Goal: Information Seeking & Learning: Learn about a topic

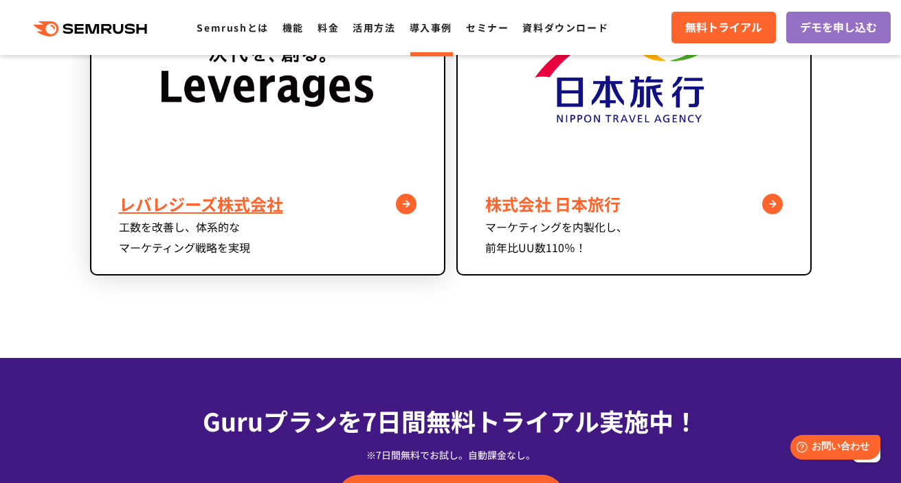
scroll to position [1291, 0]
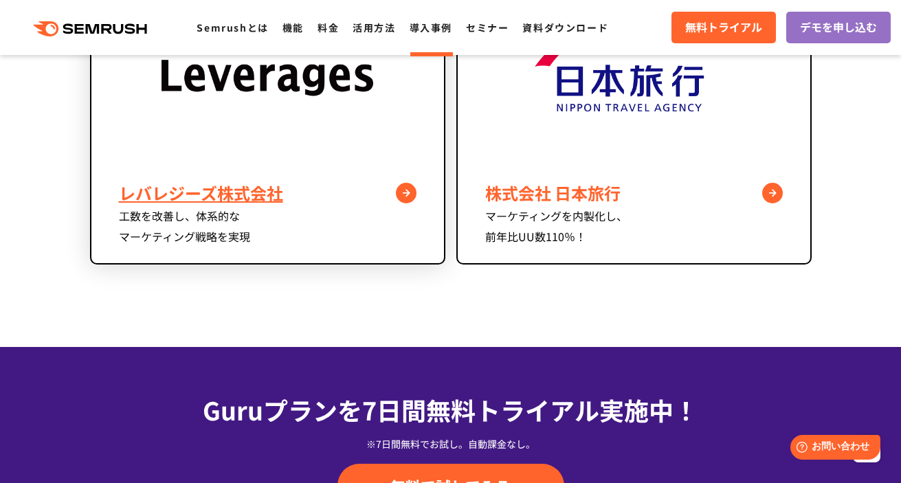
click at [265, 200] on div "レバレジーズ株式会社" at bounding box center [268, 193] width 298 height 25
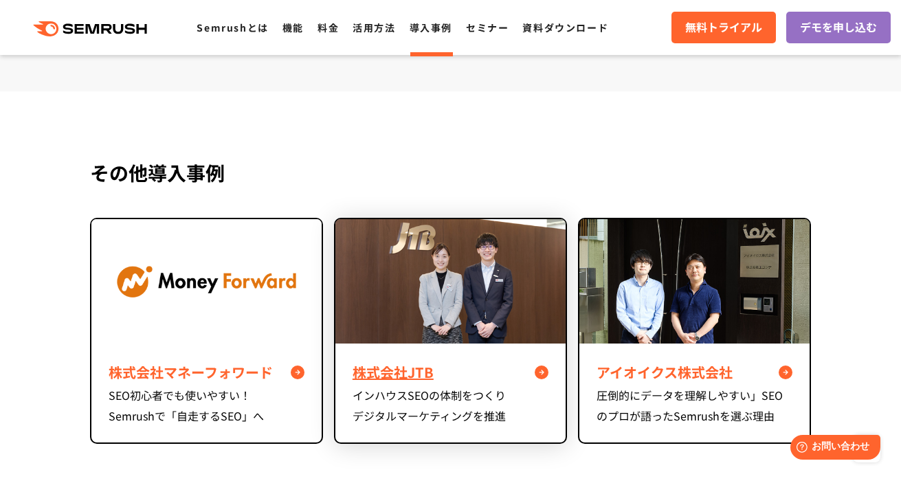
scroll to position [4518, 0]
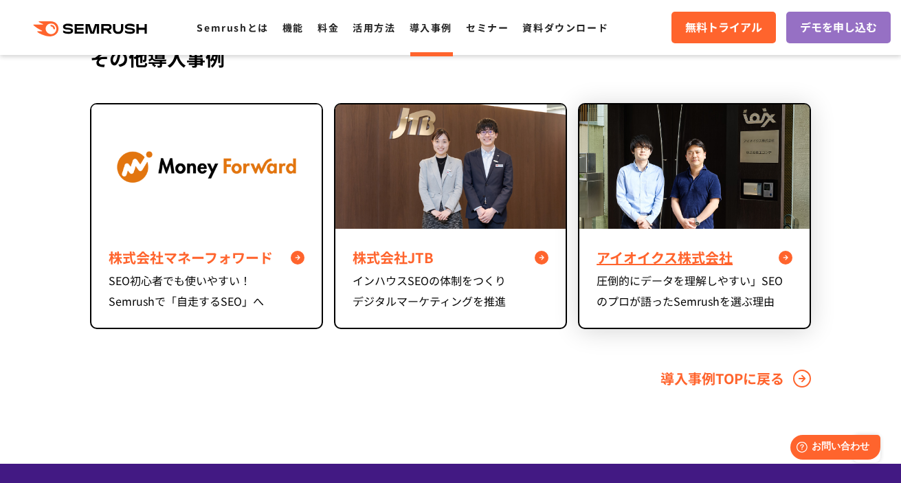
click at [595, 269] on div "アイオイクス株式会社 圧倒的にデータを理解しやすい」SEOのプロが語ったSemrushを選ぶ理由" at bounding box center [694, 278] width 230 height 99
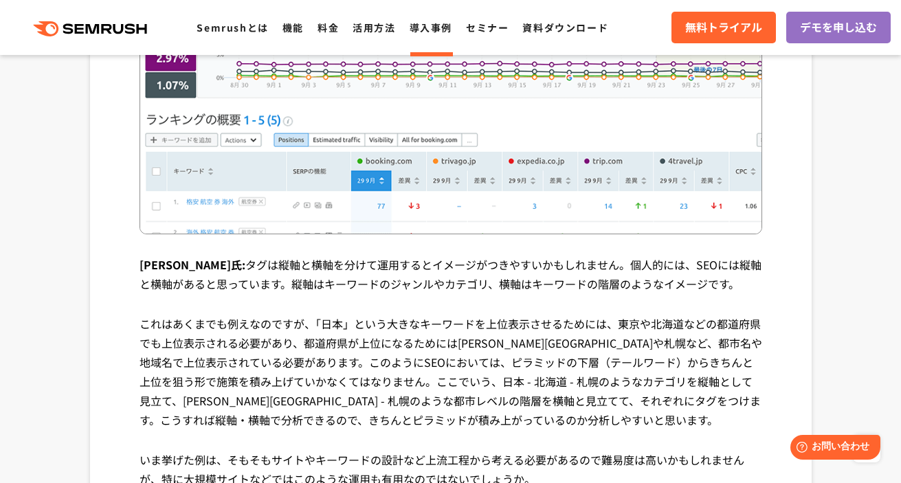
scroll to position [4599, 0]
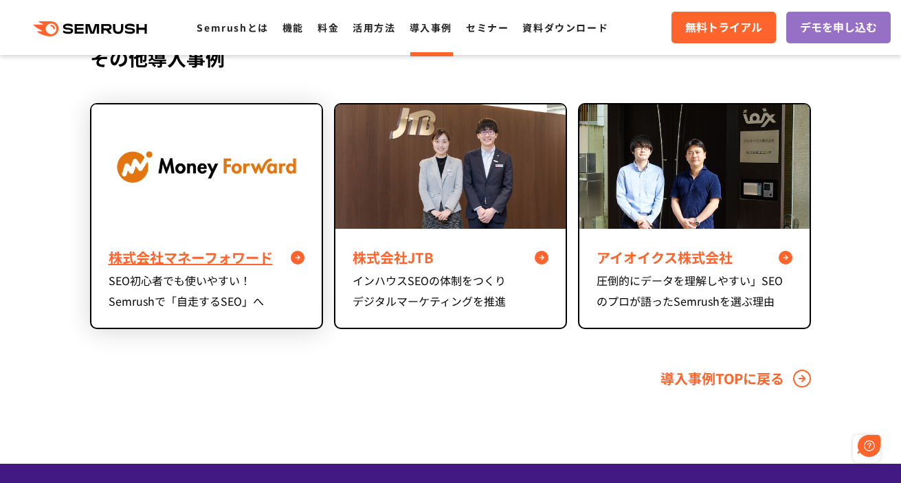
click at [195, 198] on img at bounding box center [206, 166] width 230 height 124
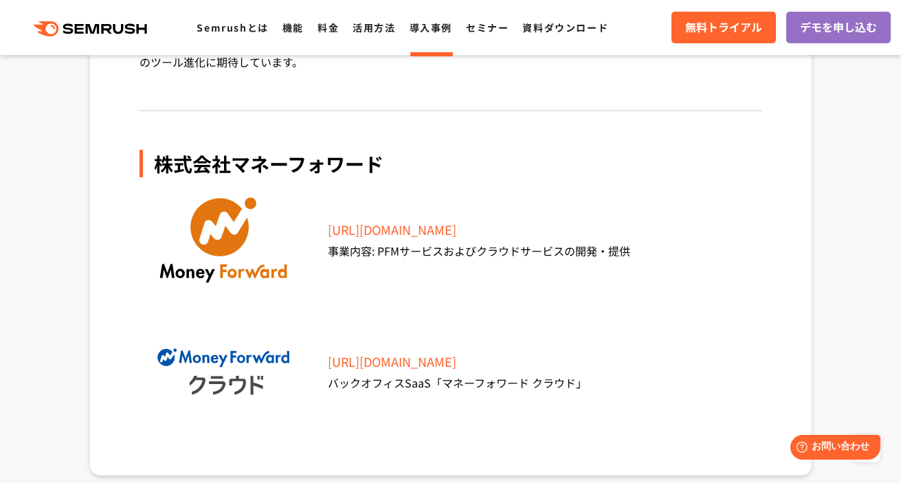
scroll to position [5401, 0]
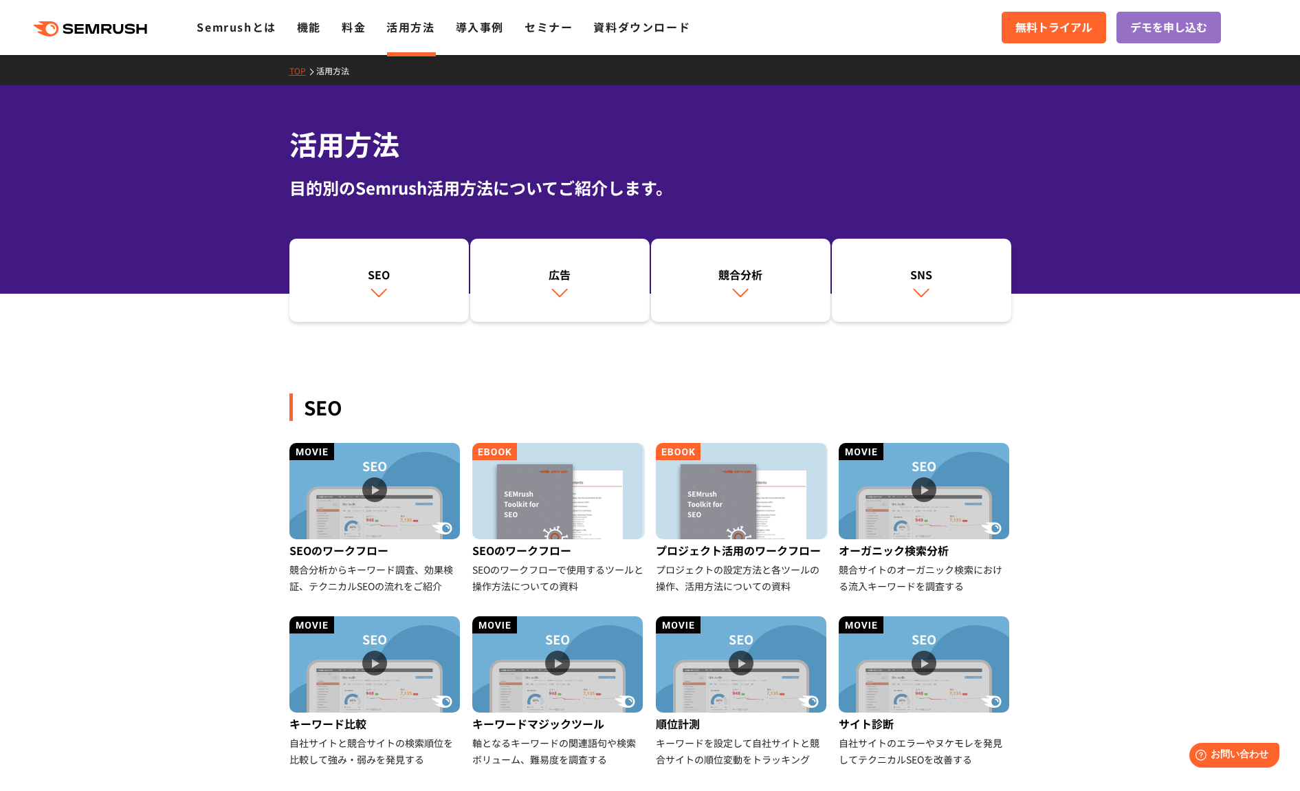
click at [337, 483] on img at bounding box center [374, 491] width 170 height 96
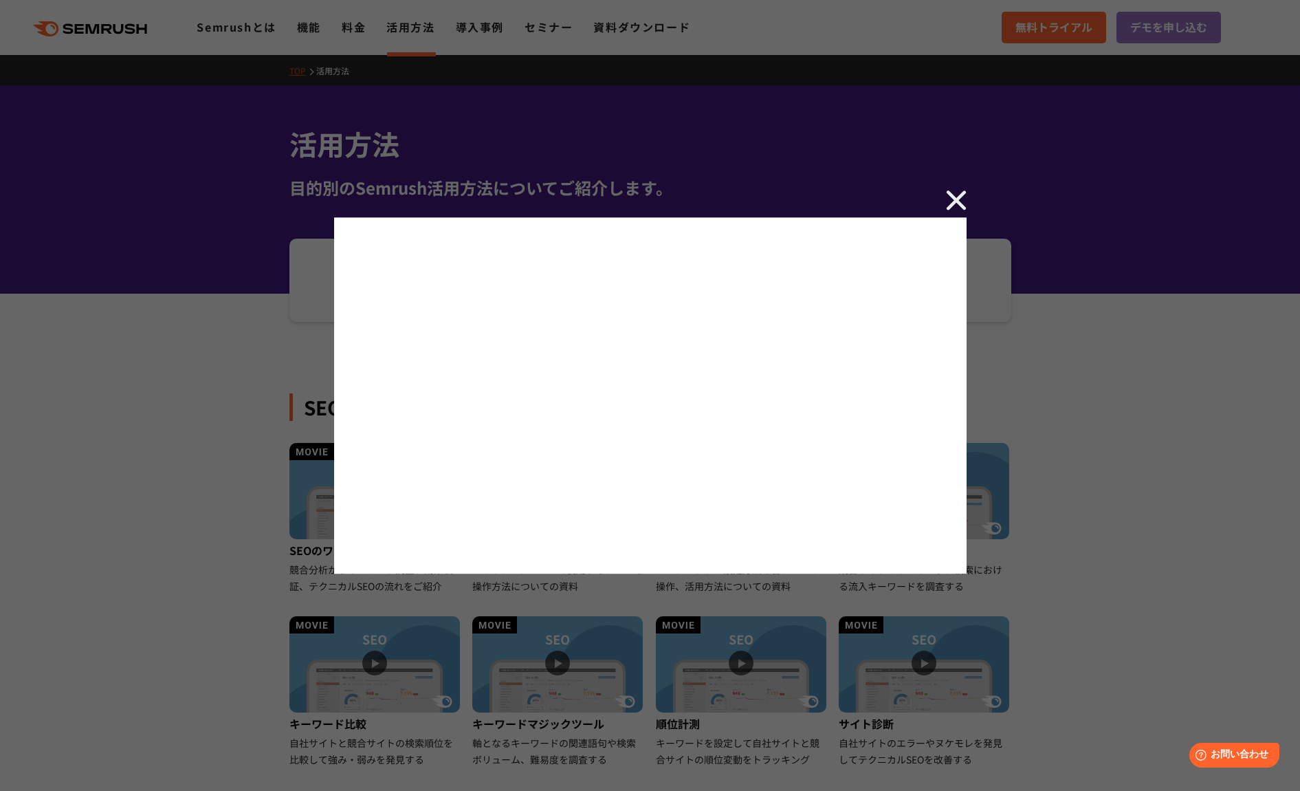
click at [901, 209] on div at bounding box center [650, 395] width 1300 height 791
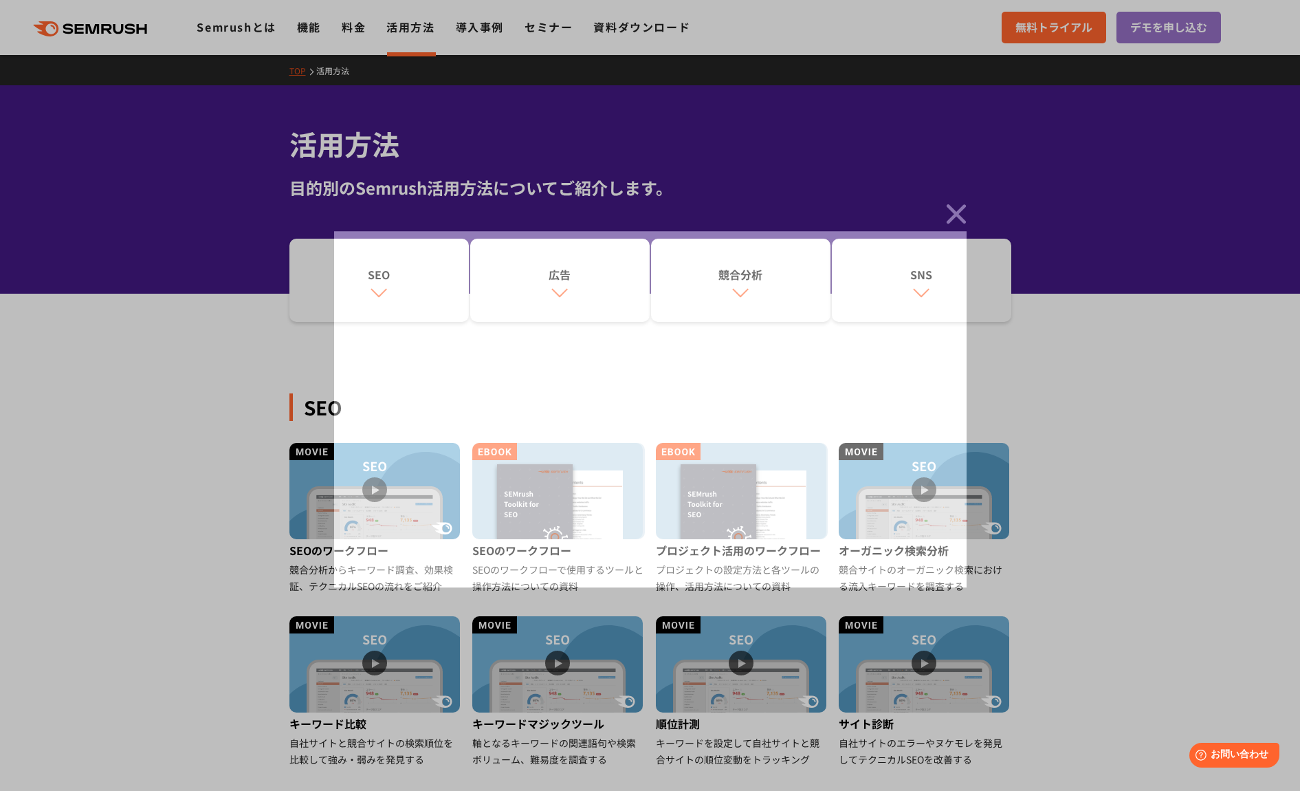
click at [901, 204] on img at bounding box center [956, 213] width 21 height 21
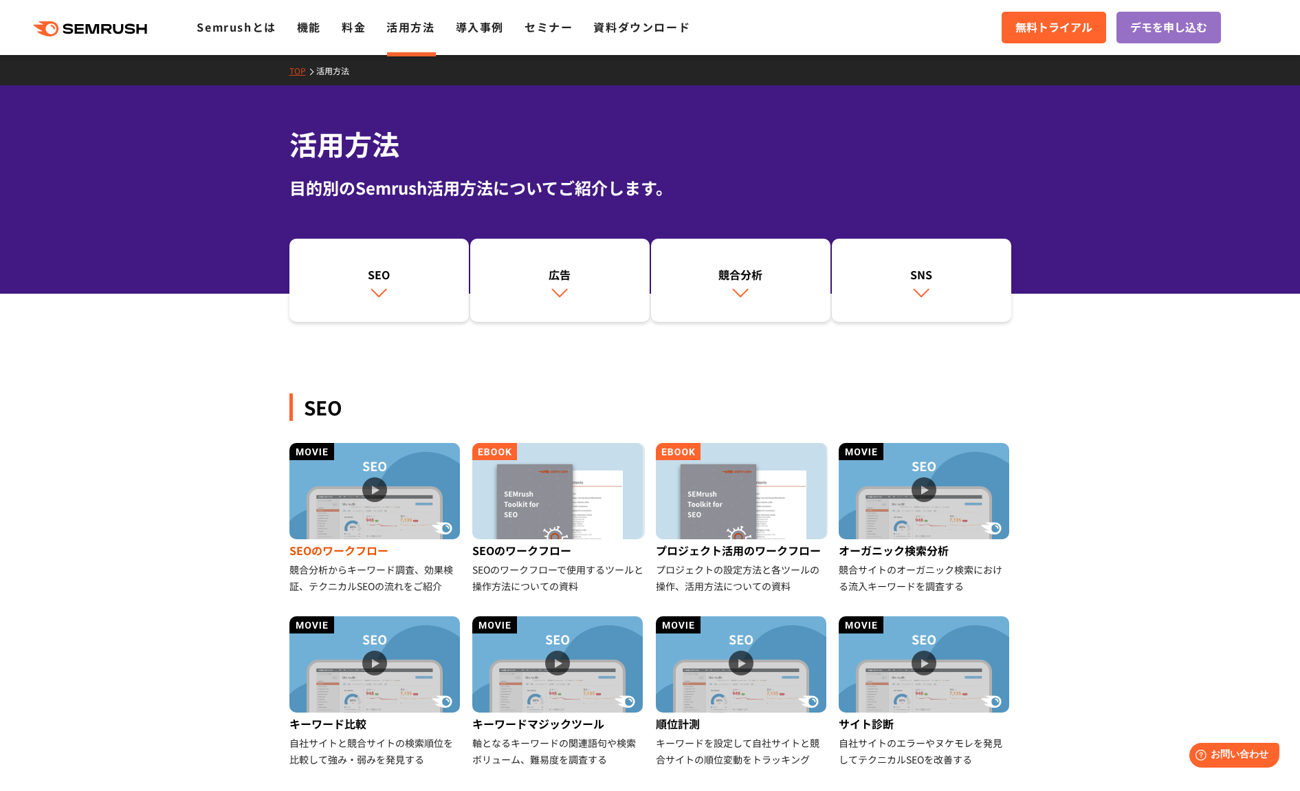
click at [334, 483] on div "競合分析からキーワード調査、効果検証、テクニカルSEOの流れをご紹介" at bounding box center [375, 577] width 173 height 33
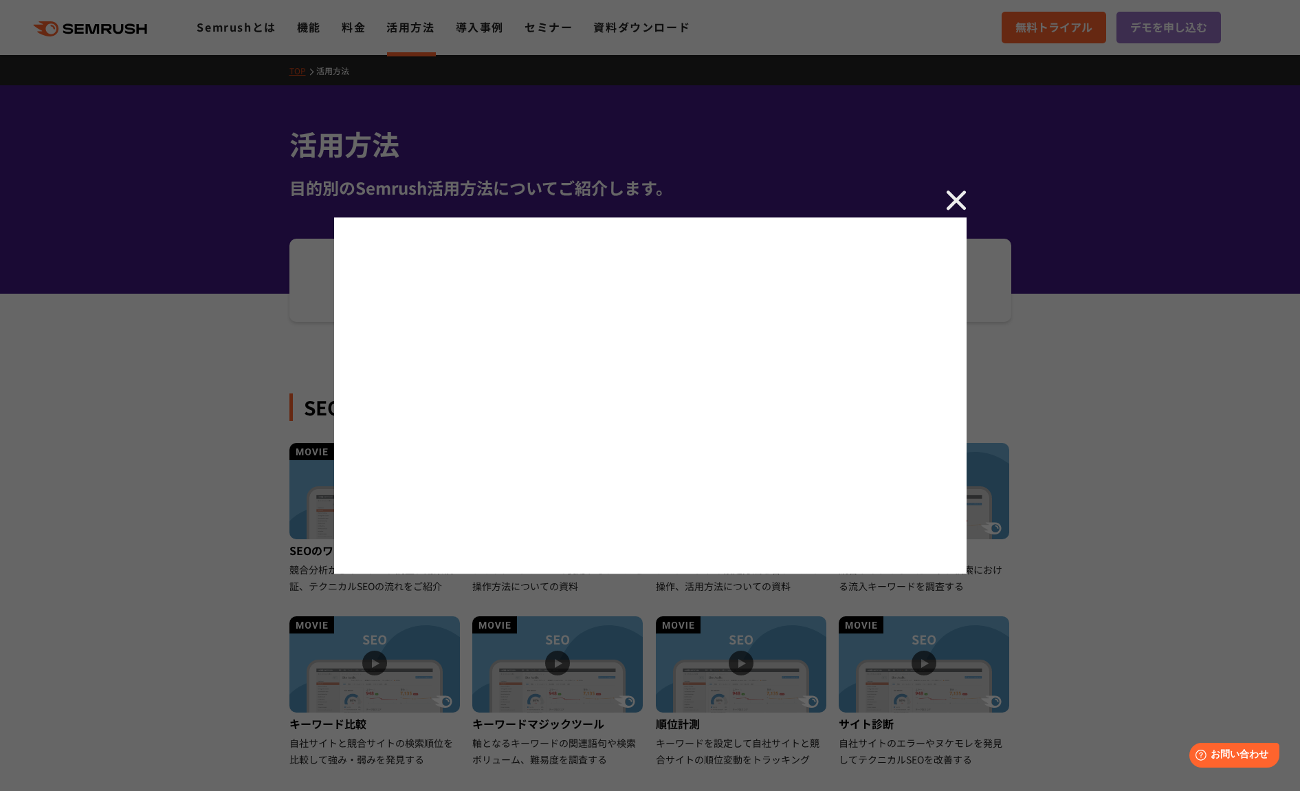
click at [901, 195] on img at bounding box center [956, 200] width 21 height 21
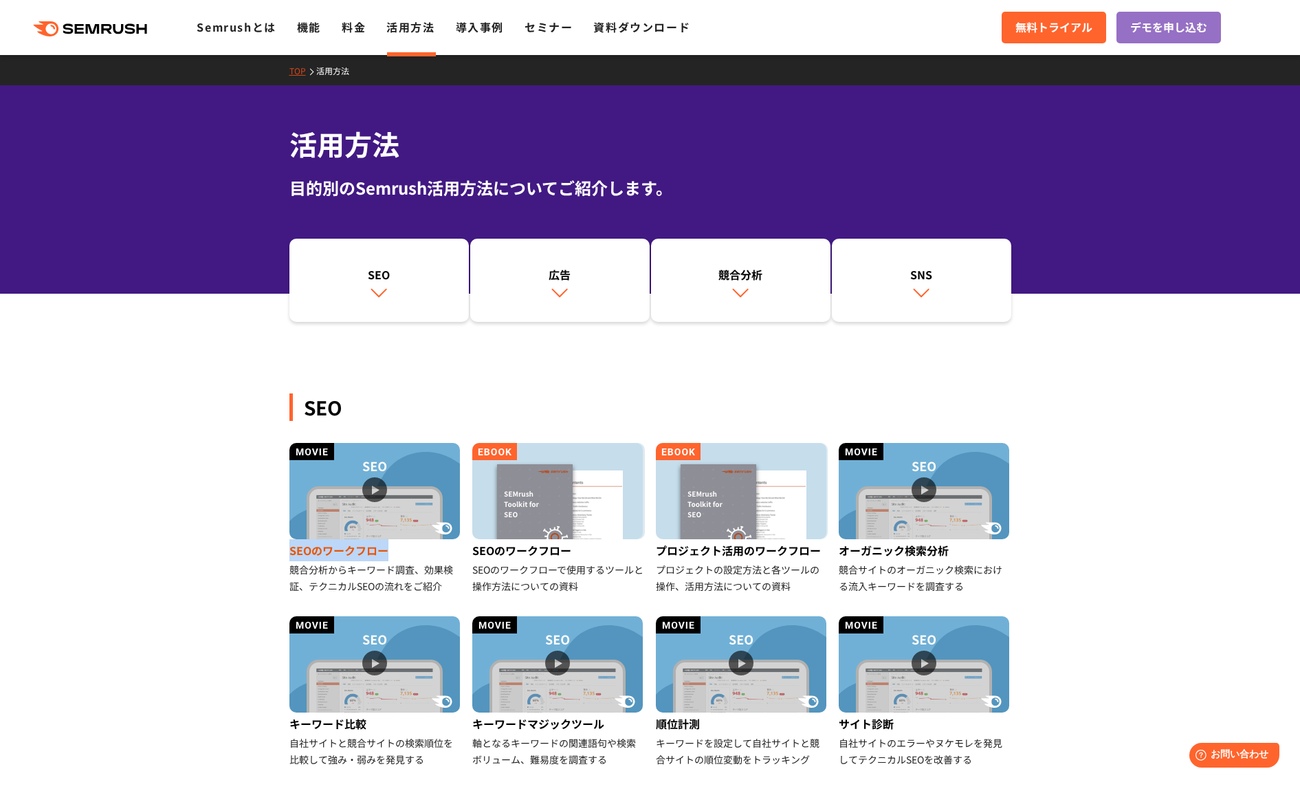
drag, startPoint x: 285, startPoint y: 555, endPoint x: 386, endPoint y: 558, distance: 101.8
click at [386, 483] on li "SEOのワークフロー 競合分析からキーワード調査、効果検証、テクニカルSEOの流れをご紹介" at bounding box center [376, 518] width 184 height 151
copy div "SEOのワークフロー"
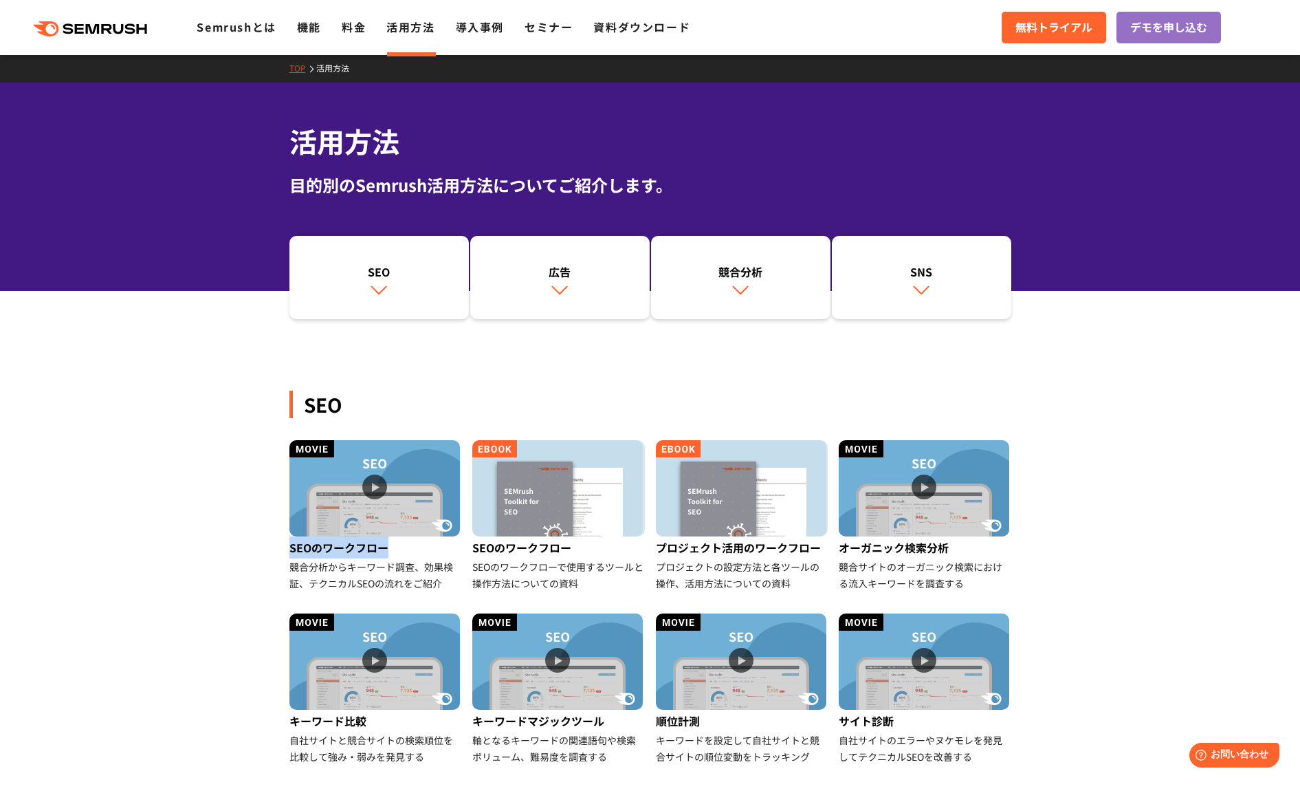
scroll to position [7, 0]
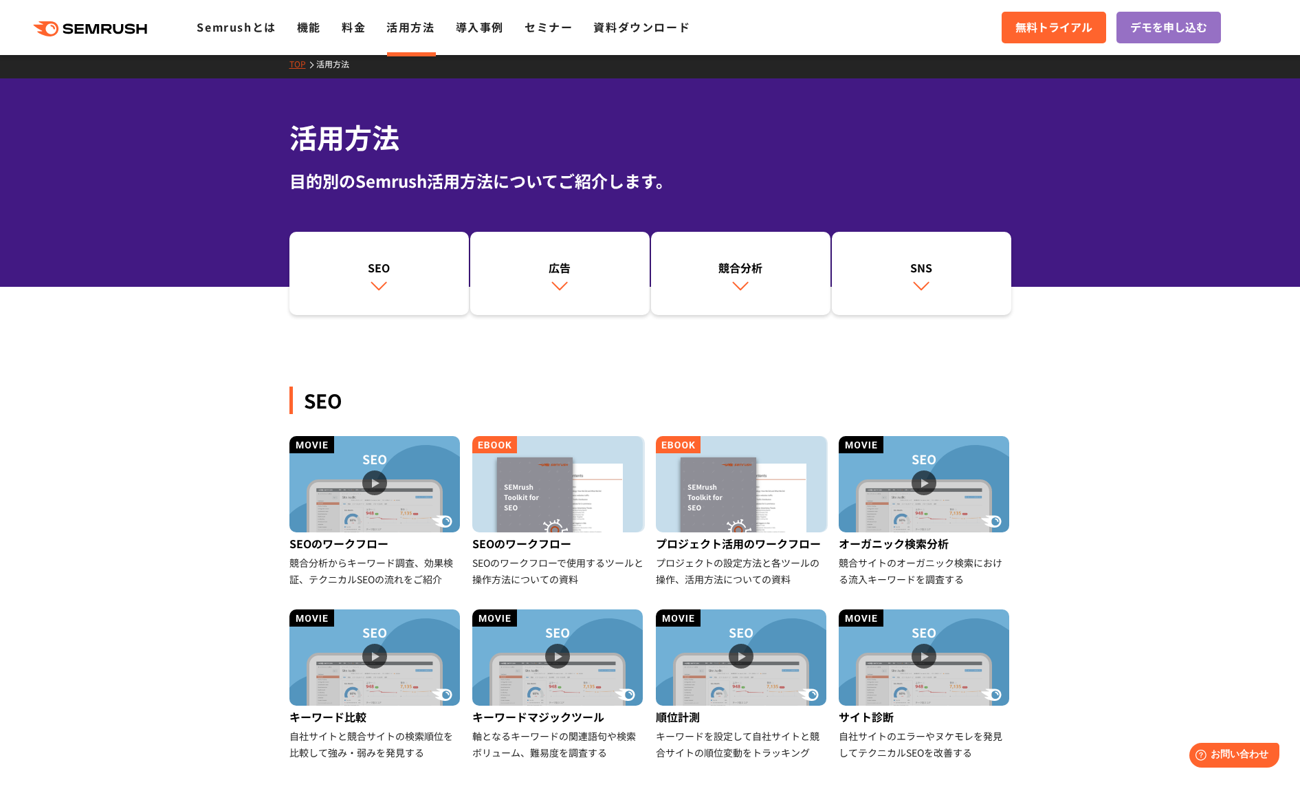
drag, startPoint x: 453, startPoint y: 392, endPoint x: 452, endPoint y: 399, distance: 7.7
click at [452, 392] on div "SEO" at bounding box center [650, 399] width 722 height 27
click at [901, 483] on div "競合サイトのオーガニック検索における流入キーワードを調査する" at bounding box center [925, 570] width 173 height 33
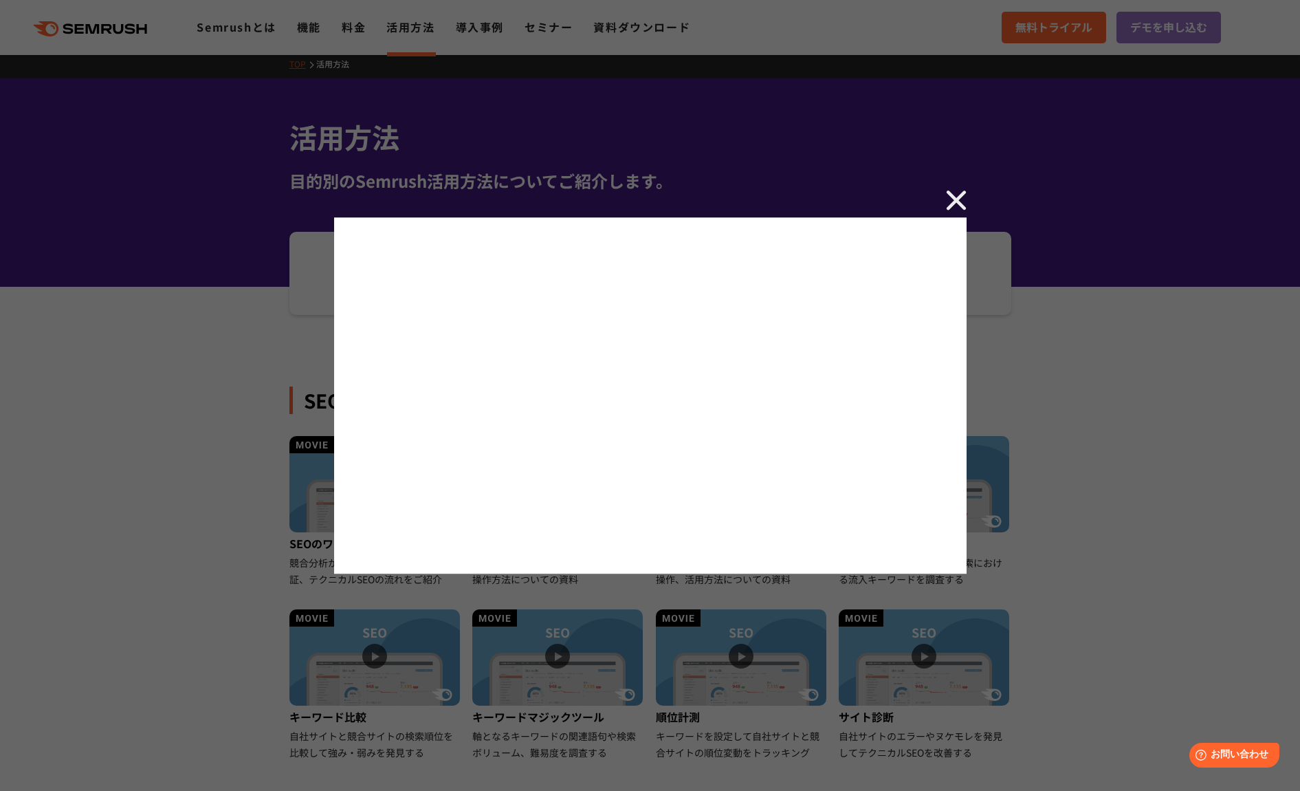
click at [901, 198] on div at bounding box center [650, 395] width 1300 height 791
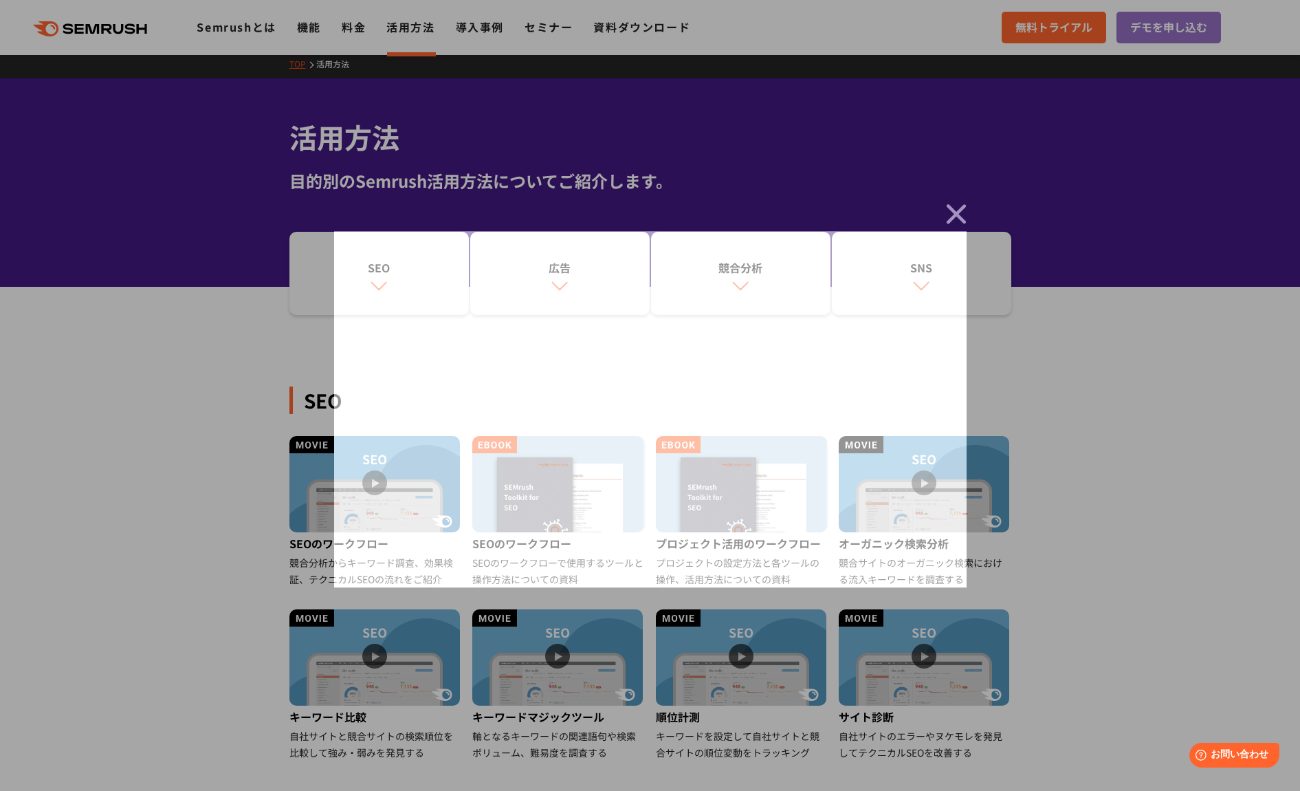
click at [901, 203] on img at bounding box center [956, 213] width 21 height 21
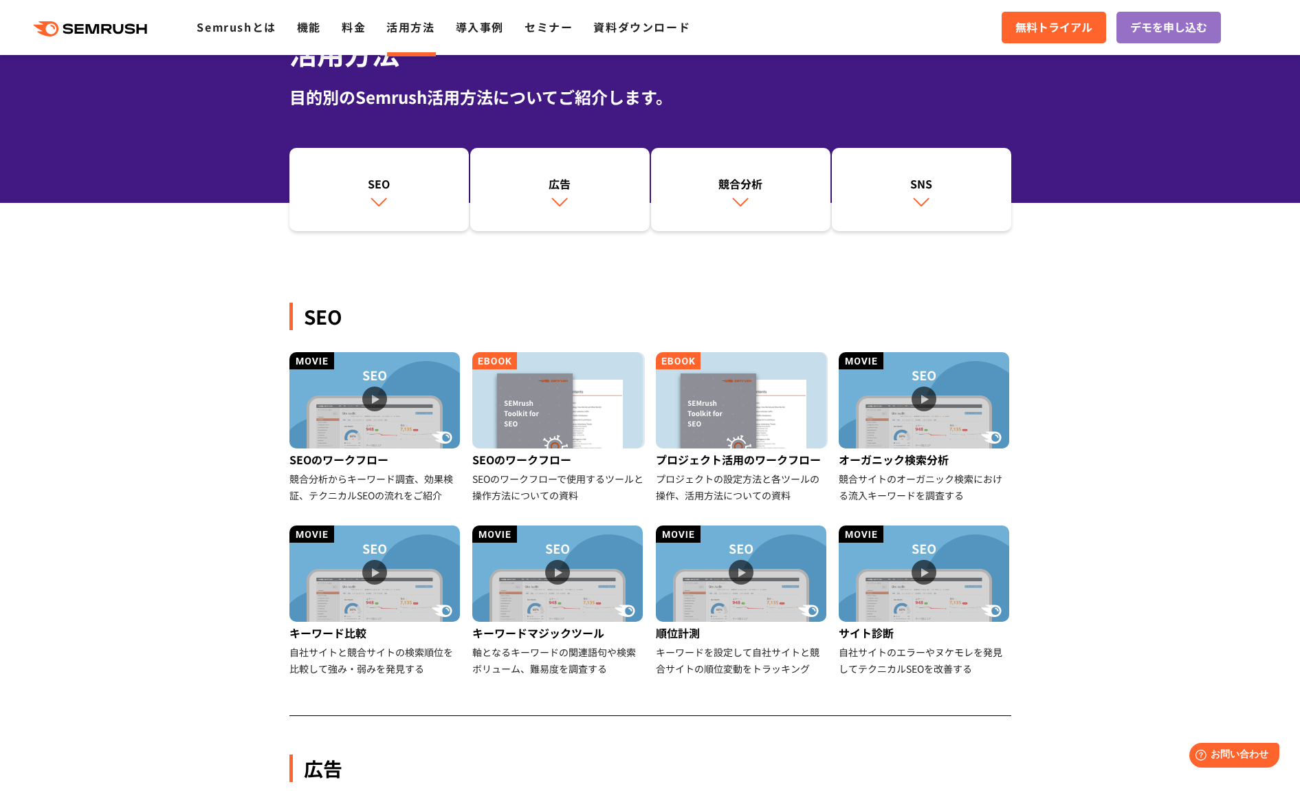
scroll to position [250, 0]
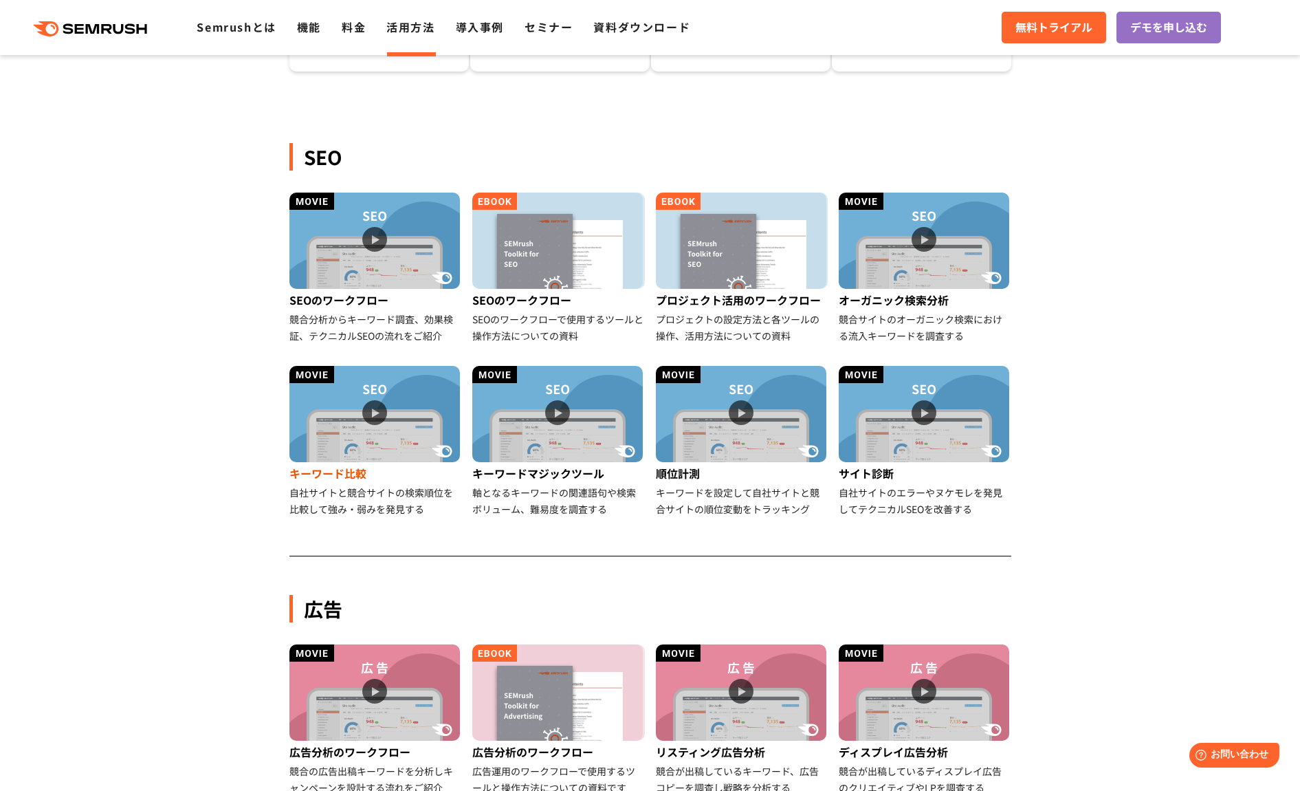
click at [367, 449] on img at bounding box center [374, 414] width 170 height 96
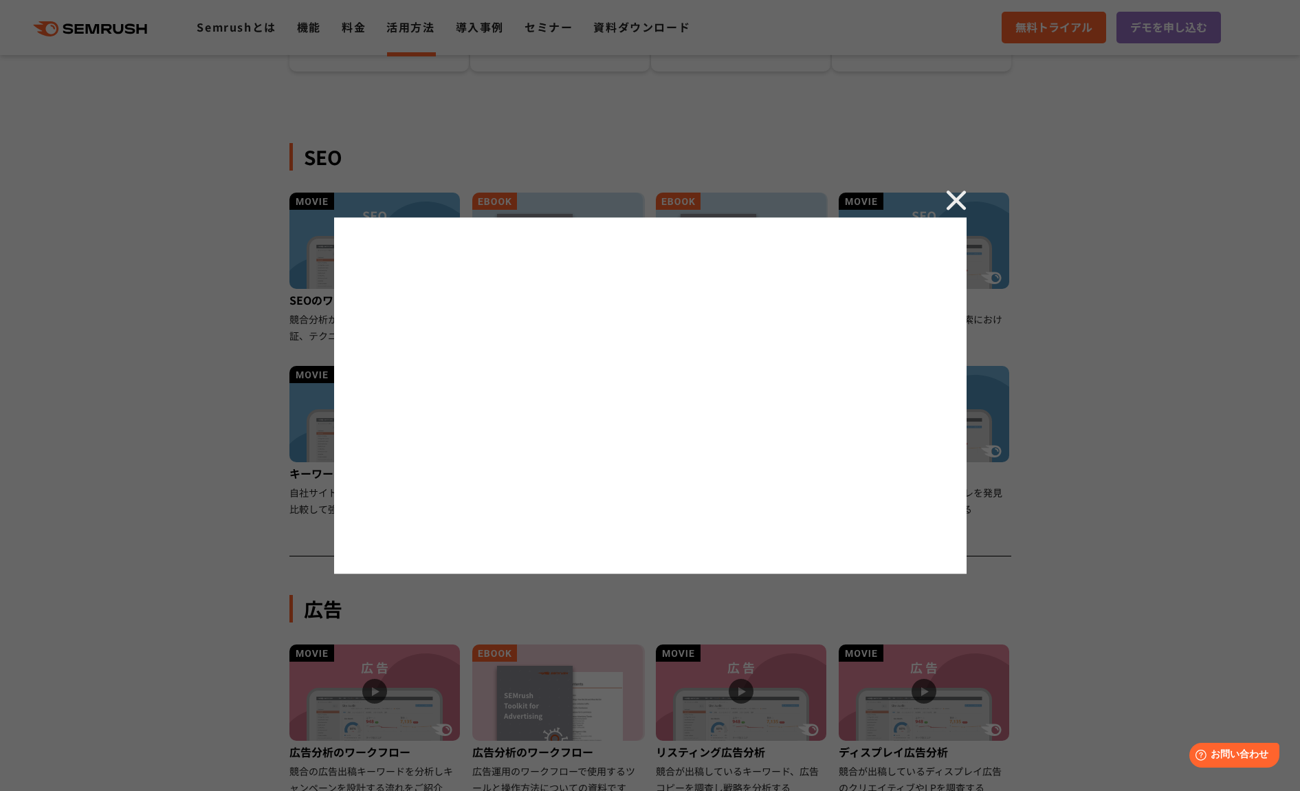
click at [901, 203] on img at bounding box center [956, 200] width 21 height 21
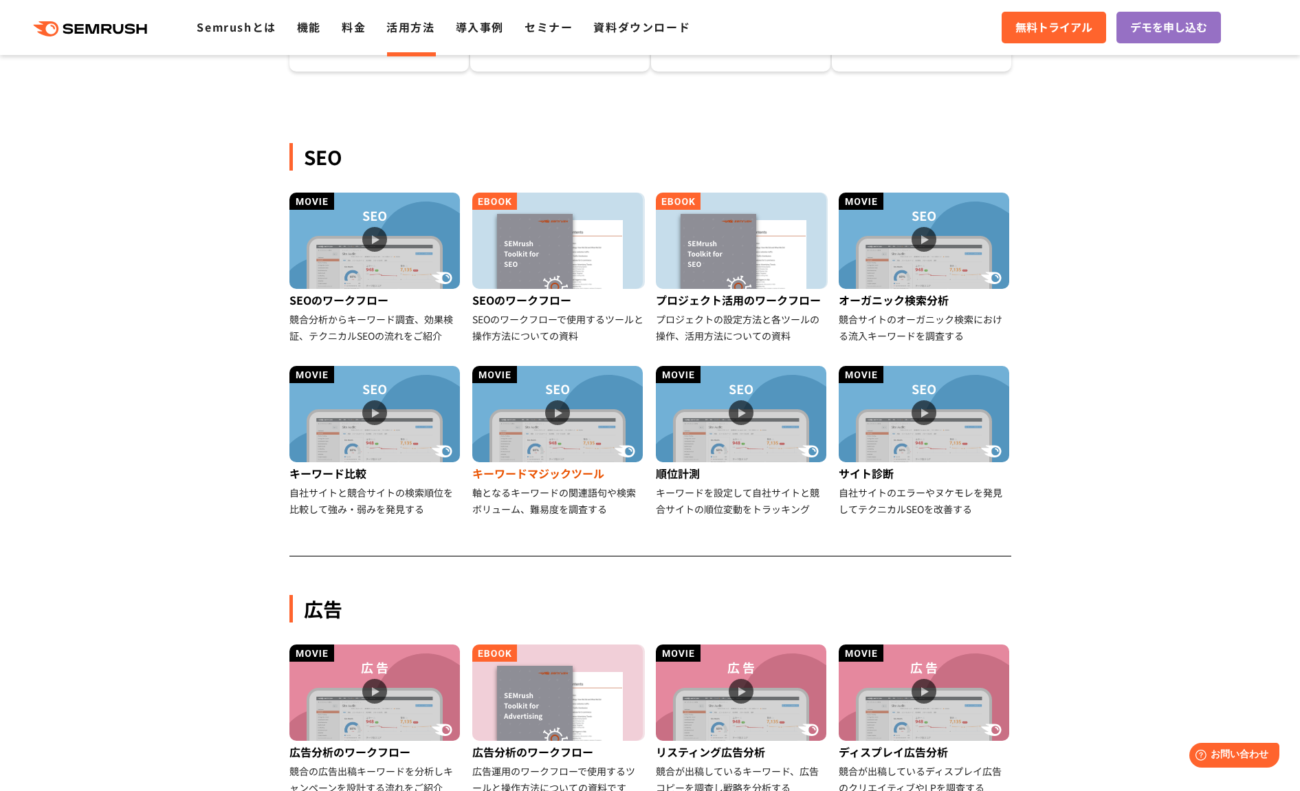
click at [570, 473] on div "キーワードマジックツール" at bounding box center [558, 473] width 173 height 22
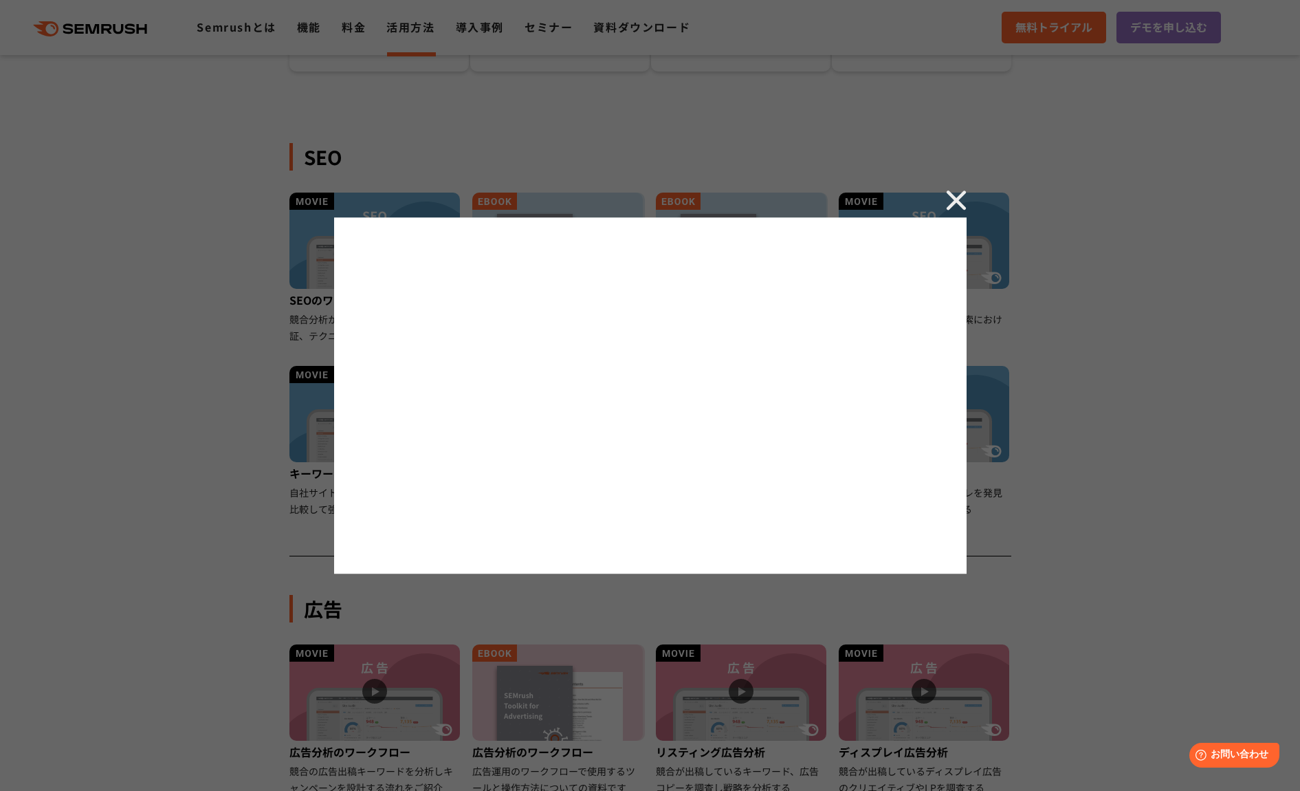
click at [901, 208] on img at bounding box center [956, 200] width 21 height 21
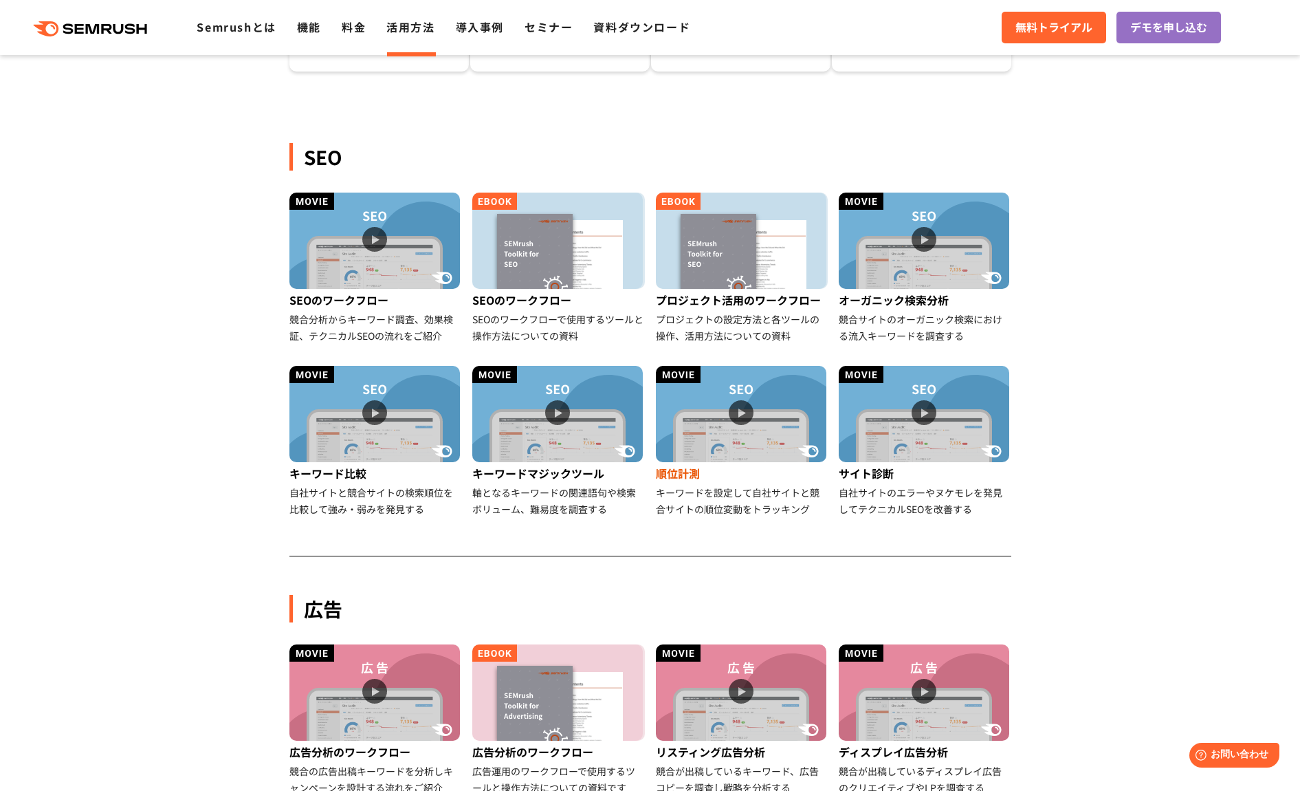
click at [676, 470] on div "順位計測" at bounding box center [742, 473] width 173 height 22
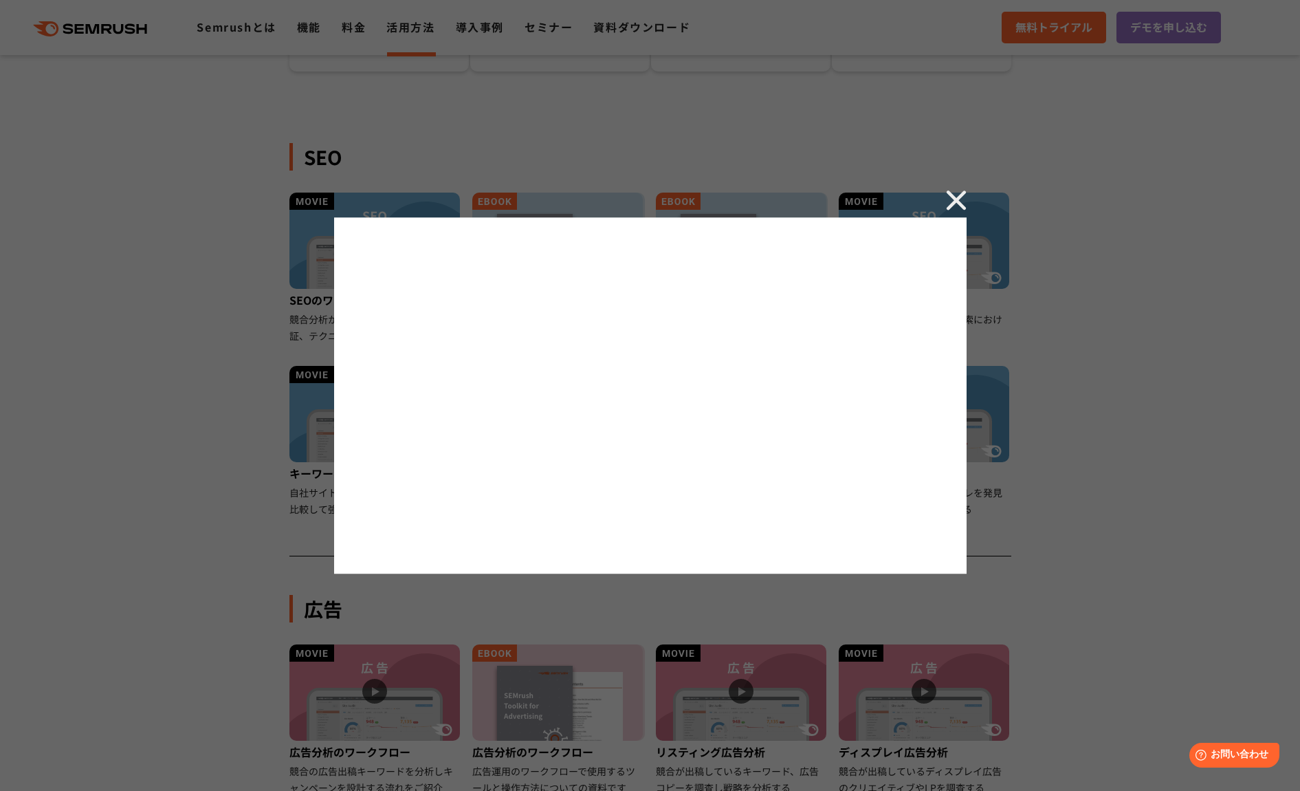
click at [901, 199] on div at bounding box center [650, 395] width 1300 height 791
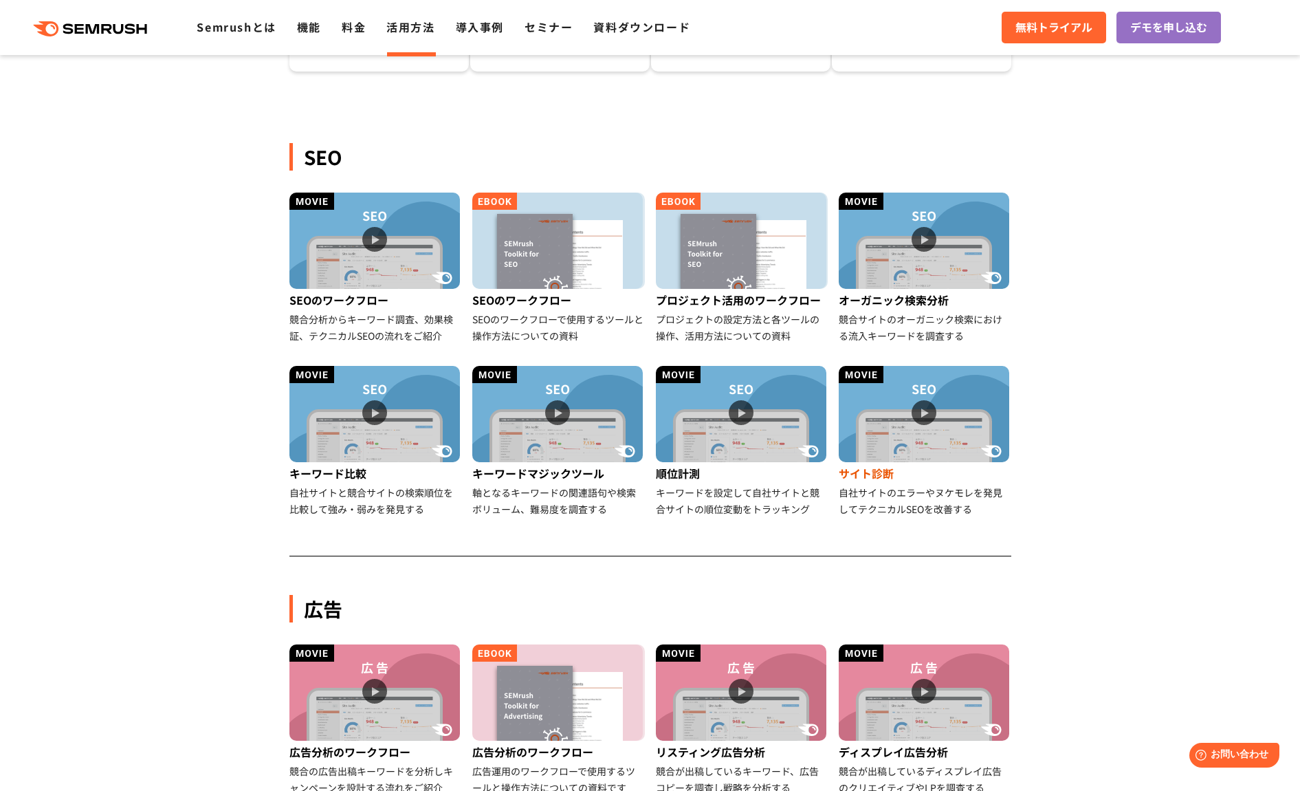
click at [901, 470] on div "サイト診断" at bounding box center [925, 473] width 173 height 22
